Goal: Answer question/provide support: Share knowledge or assist other users

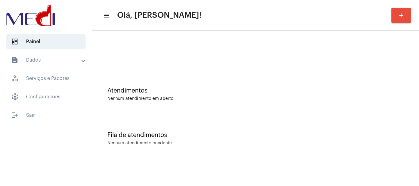
click at [136, 61] on div at bounding box center [255, 51] width 321 height 35
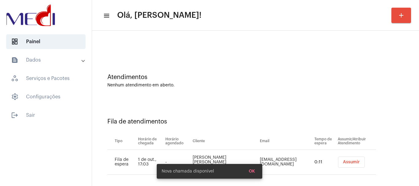
scroll to position [19, 0]
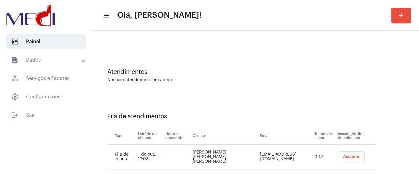
click at [351, 160] on button "Assumir" at bounding box center [351, 157] width 27 height 11
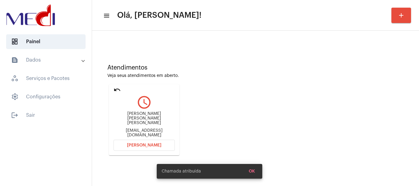
scroll to position [54, 0]
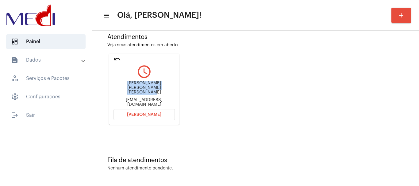
drag, startPoint x: 118, startPoint y: 84, endPoint x: 164, endPoint y: 91, distance: 46.9
click at [164, 91] on div "Paulo Henrique da Silva Guedes de Souza phsgs300497@gmail.com" at bounding box center [144, 94] width 61 height 28
copy div "Paulo Henrique da Silva Guedes de Souza"
click at [157, 116] on span "Abrir Chamada" at bounding box center [144, 115] width 34 height 4
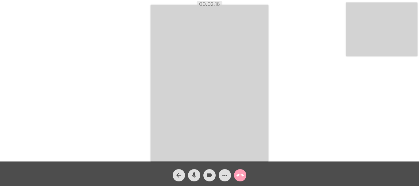
click at [242, 175] on mat-icon "call_end" at bounding box center [240, 175] width 7 height 7
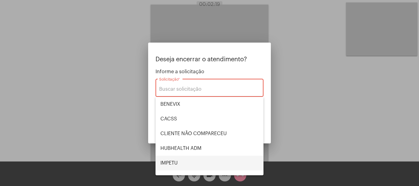
click at [188, 159] on span "IMPETU" at bounding box center [209, 163] width 98 height 15
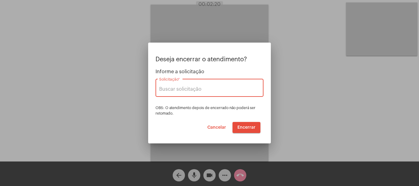
type input "IMPETU"
click at [250, 127] on span "Encerrar" at bounding box center [246, 127] width 18 height 4
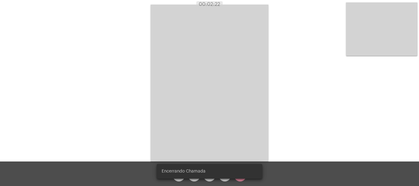
click at [250, 127] on video at bounding box center [210, 83] width 118 height 157
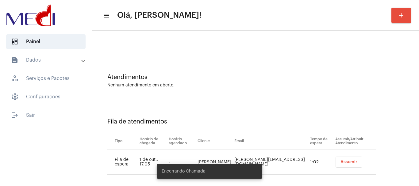
scroll to position [19, 0]
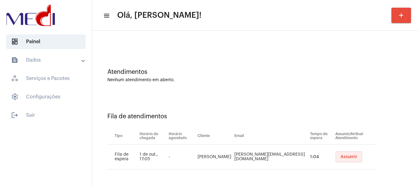
click at [341, 157] on span "Assumir" at bounding box center [349, 157] width 17 height 4
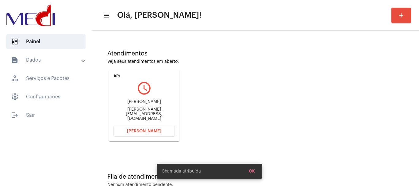
scroll to position [54, 0]
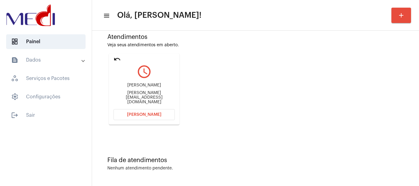
drag, startPoint x: 112, startPoint y: 88, endPoint x: 148, endPoint y: 87, distance: 36.5
click at [148, 87] on mat-card "undo query_builder Sheila Gonçalves de Oliveira Sheila.trab@hotmail.com Abrir C…" at bounding box center [144, 89] width 71 height 71
copy div "Sheila Gonçalve"
click at [152, 111] on button "Abrir Chamada" at bounding box center [144, 114] width 61 height 11
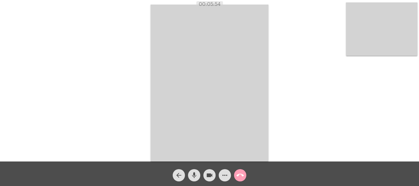
click at [239, 174] on mat-icon "call_end" at bounding box center [240, 175] width 7 height 7
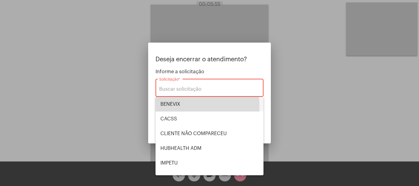
click at [190, 106] on span "BENEVIX" at bounding box center [209, 104] width 98 height 15
type input "BENEVIX"
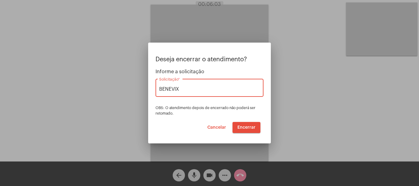
click at [240, 127] on span "Encerrar" at bounding box center [246, 127] width 18 height 4
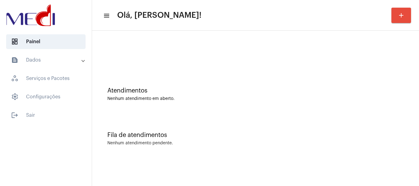
click at [204, 100] on div "Nenhum atendimento em aberto." at bounding box center [255, 99] width 296 height 5
click at [212, 131] on div "Fila de atendimentos Nenhum atendimento pendente." at bounding box center [255, 136] width 321 height 44
click at [141, 79] on div "Atendimentos Nenhum atendimento em aberto." at bounding box center [255, 91] width 321 height 44
click at [138, 71] on div "Atendimentos Nenhum atendimento em aberto." at bounding box center [255, 91] width 321 height 44
click at [229, 98] on div "Nenhum atendimento em aberto." at bounding box center [255, 99] width 296 height 5
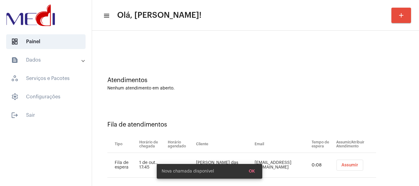
scroll to position [19, 0]
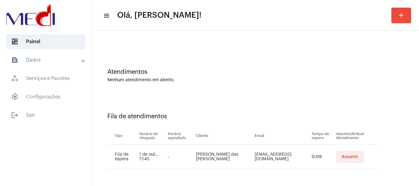
click at [343, 159] on span "Assumir" at bounding box center [349, 157] width 17 height 4
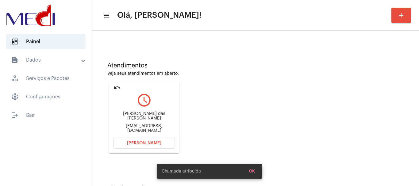
scroll to position [54, 0]
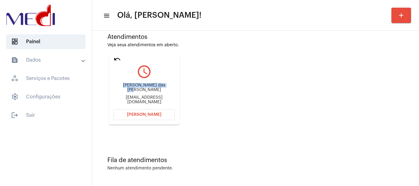
drag, startPoint x: 119, startPoint y: 88, endPoint x: 161, endPoint y: 88, distance: 41.7
click at [161, 88] on div "Ana paula marques das Neves anapmdias87@gmail.com" at bounding box center [144, 94] width 61 height 28
copy div "Ana paula marques das"
click at [142, 117] on span "Abrir Chamada" at bounding box center [144, 115] width 34 height 4
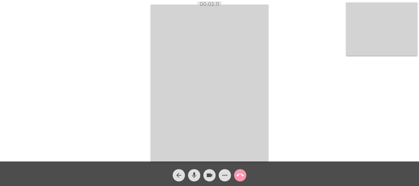
click at [239, 175] on mat-icon "call_end" at bounding box center [240, 175] width 7 height 7
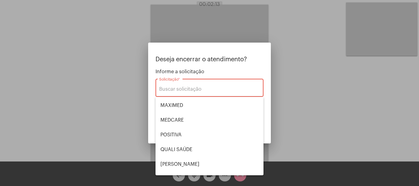
scroll to position [128, 0]
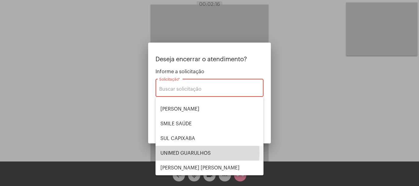
click at [192, 153] on span "UNIMED GUARULHOS" at bounding box center [209, 153] width 98 height 15
type input "UNIMED GUARULHOS"
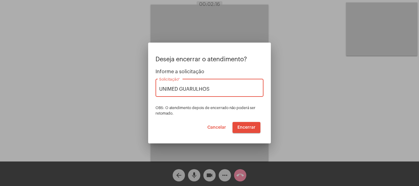
click at [242, 126] on span "Encerrar" at bounding box center [246, 127] width 18 height 4
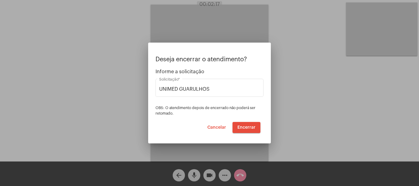
click at [242, 126] on video at bounding box center [210, 83] width 118 height 157
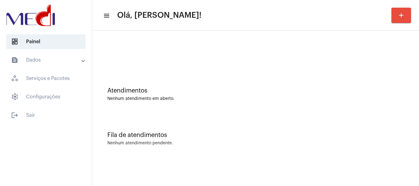
drag, startPoint x: 189, startPoint y: 98, endPoint x: 184, endPoint y: 88, distance: 11.0
click at [188, 98] on div "Nenhum atendimento em aberto." at bounding box center [255, 99] width 296 height 5
click at [173, 81] on div "Atendimentos Nenhum atendimento em aberto." at bounding box center [255, 91] width 321 height 44
